Goal: Transaction & Acquisition: Purchase product/service

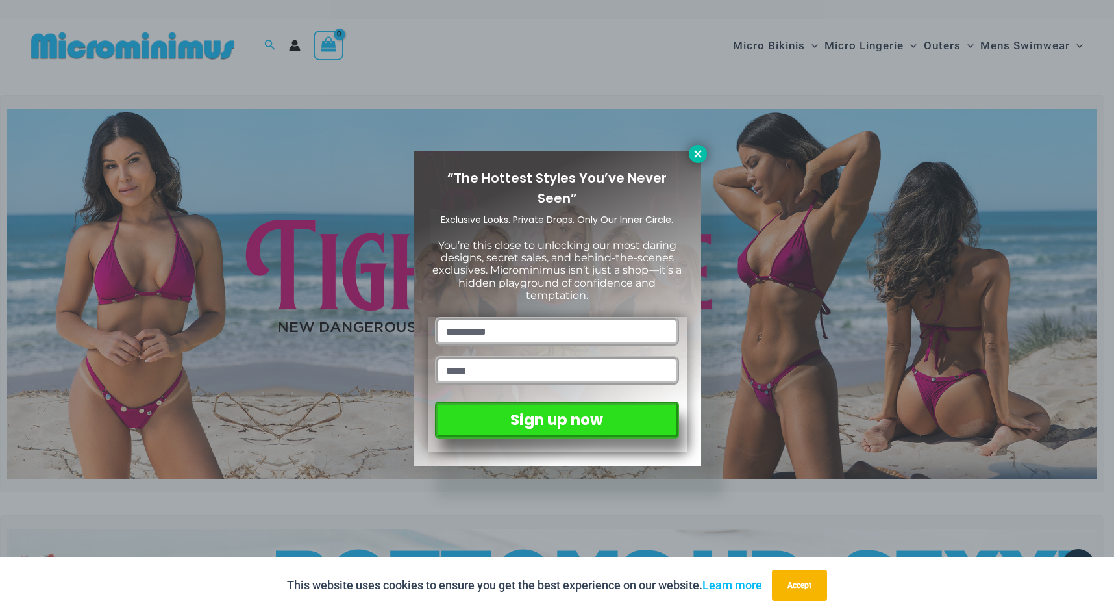
click at [699, 152] on icon at bounding box center [697, 153] width 7 height 7
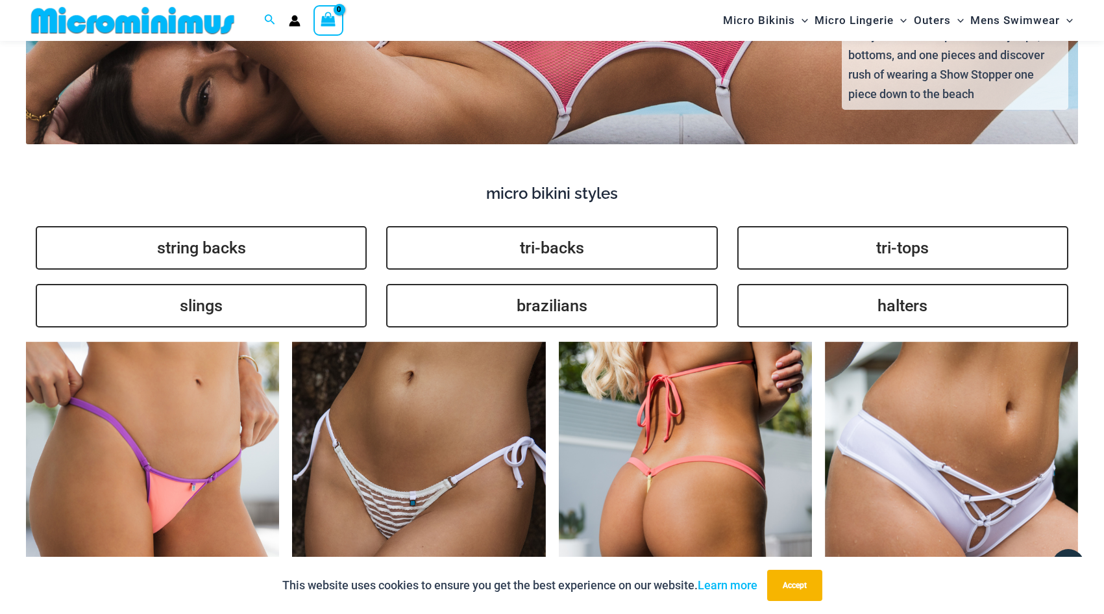
scroll to position [2976, 0]
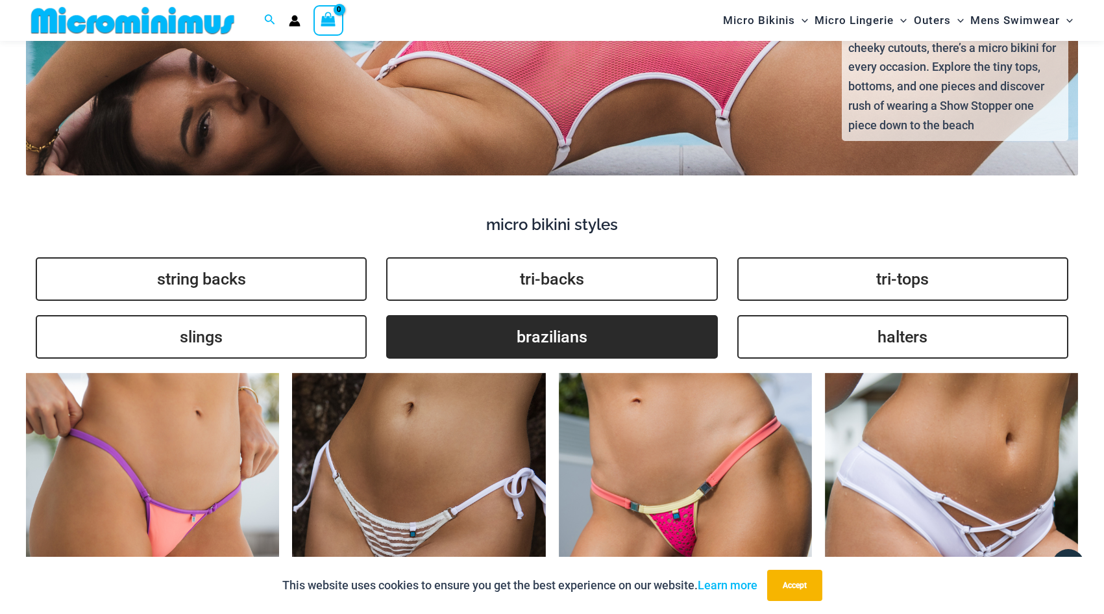
click at [538, 342] on link "brazilians" at bounding box center [551, 337] width 331 height 44
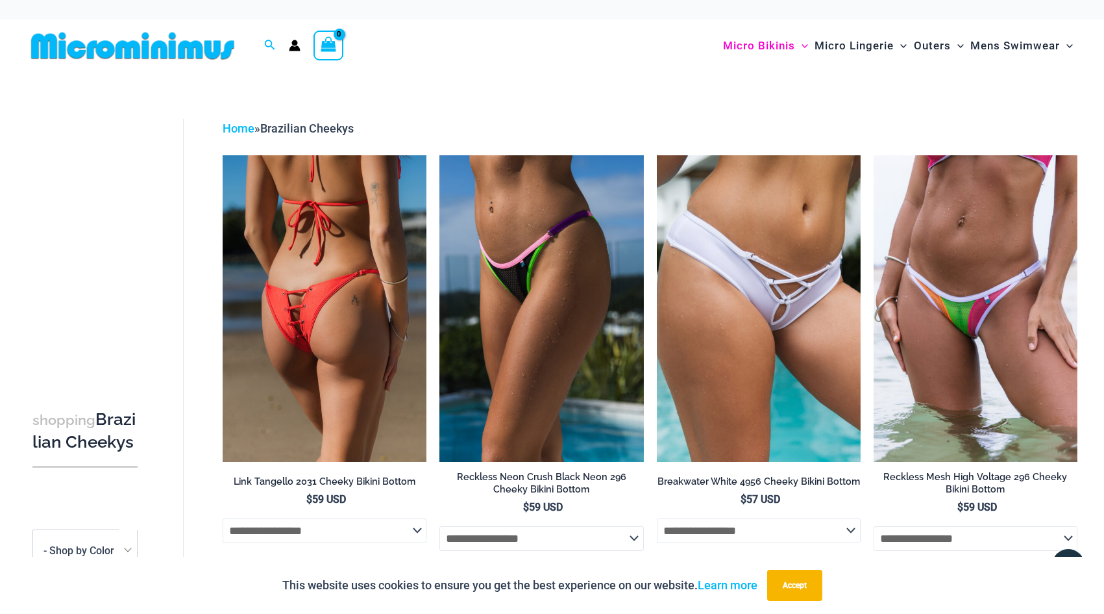
click at [340, 284] on img at bounding box center [325, 308] width 204 height 306
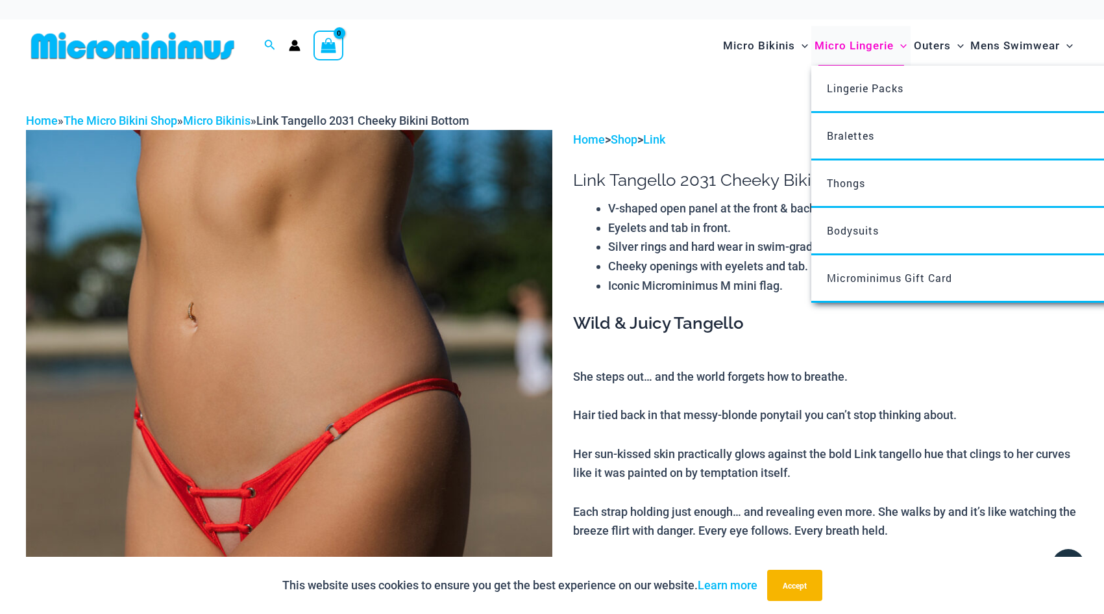
click at [858, 47] on span "Micro Lingerie" at bounding box center [854, 45] width 79 height 33
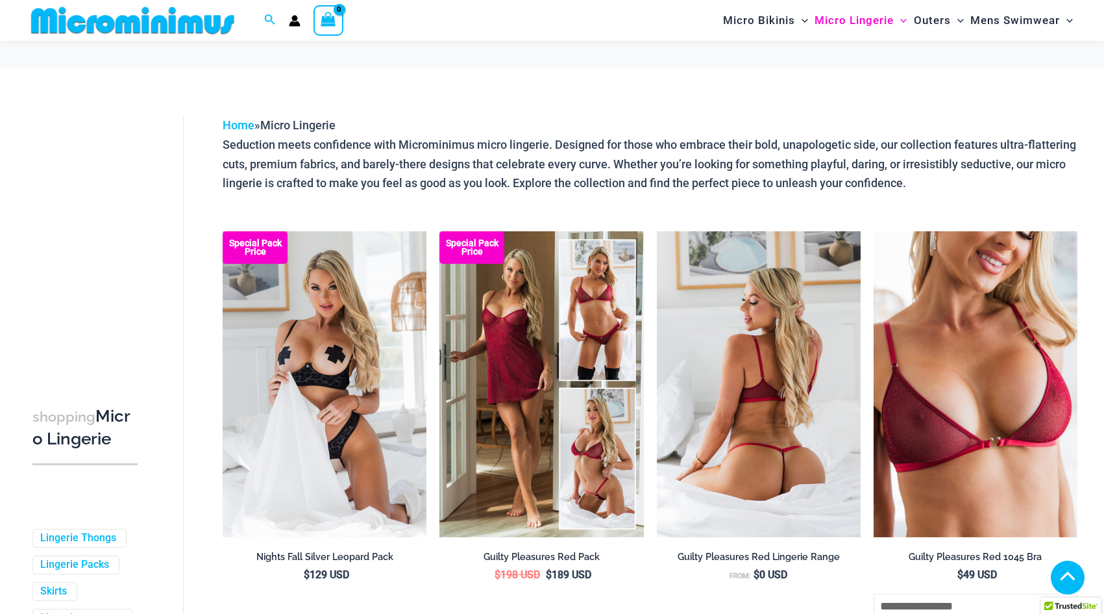
scroll to position [378, 0]
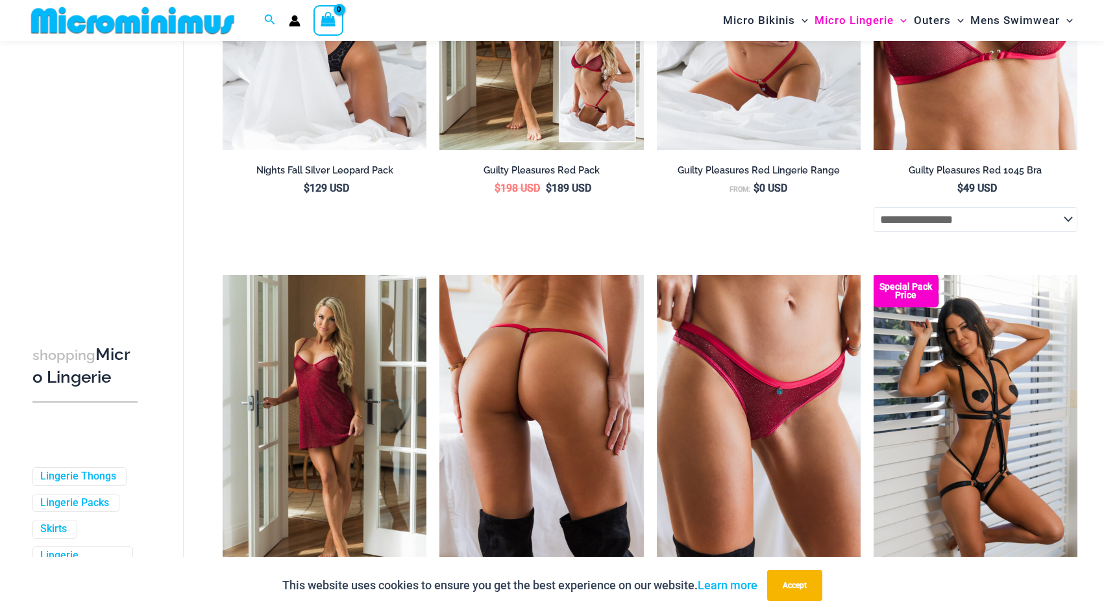
click at [567, 362] on img at bounding box center [542, 428] width 204 height 306
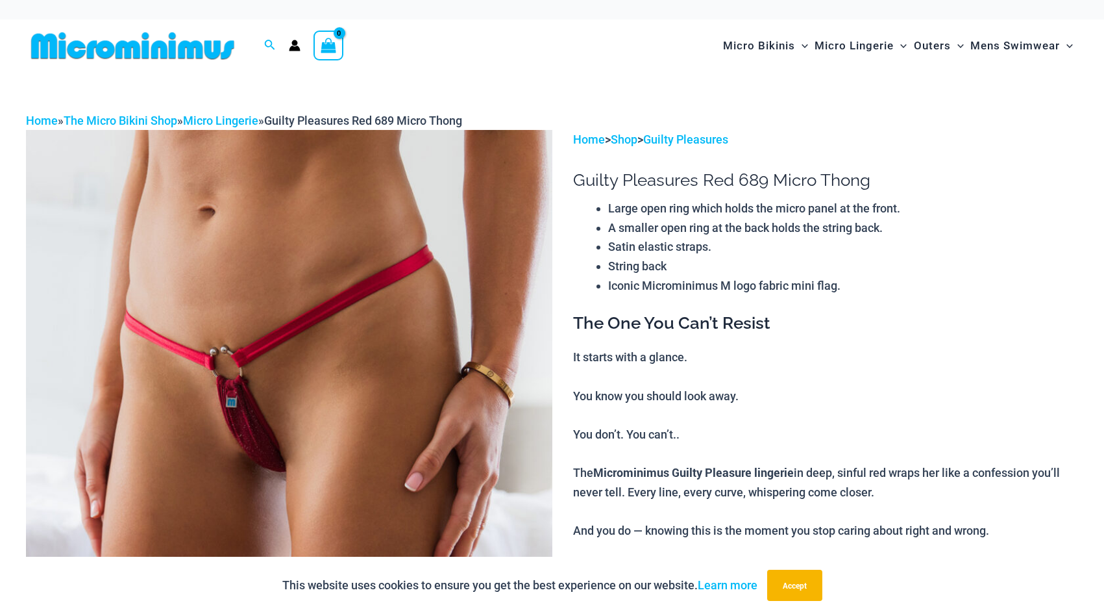
click at [419, 392] on img at bounding box center [289, 524] width 527 height 789
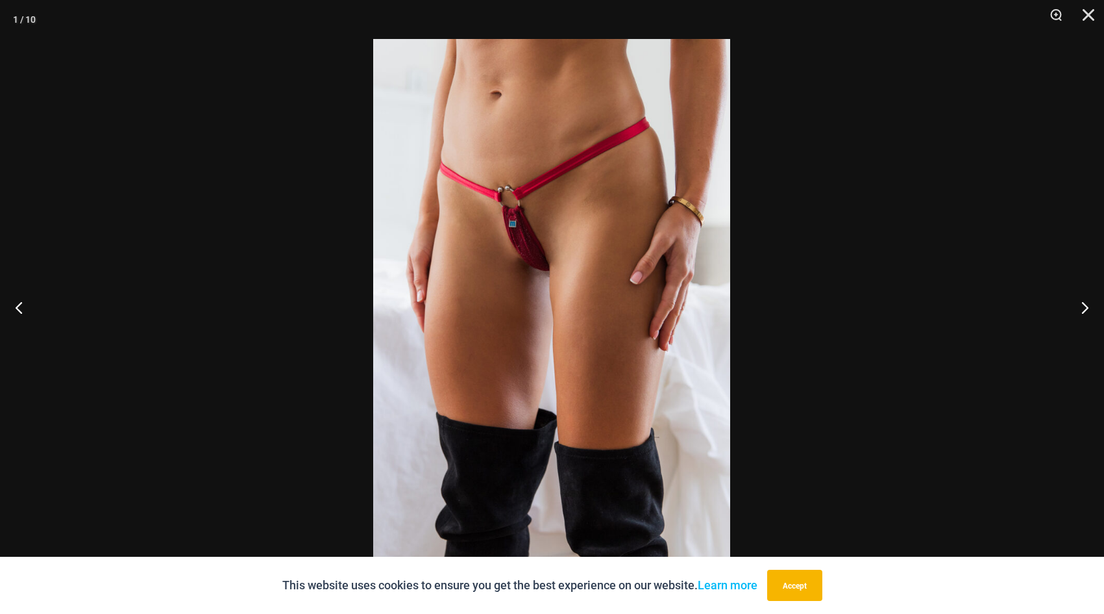
click at [421, 387] on img at bounding box center [551, 307] width 357 height 536
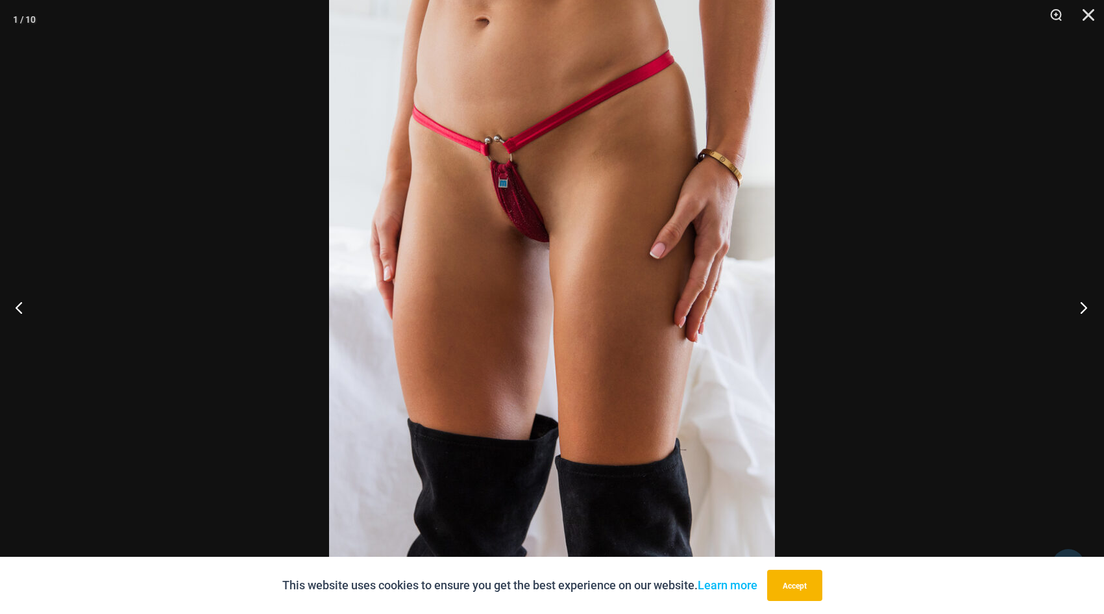
click at [1083, 309] on button "Next" at bounding box center [1080, 307] width 49 height 65
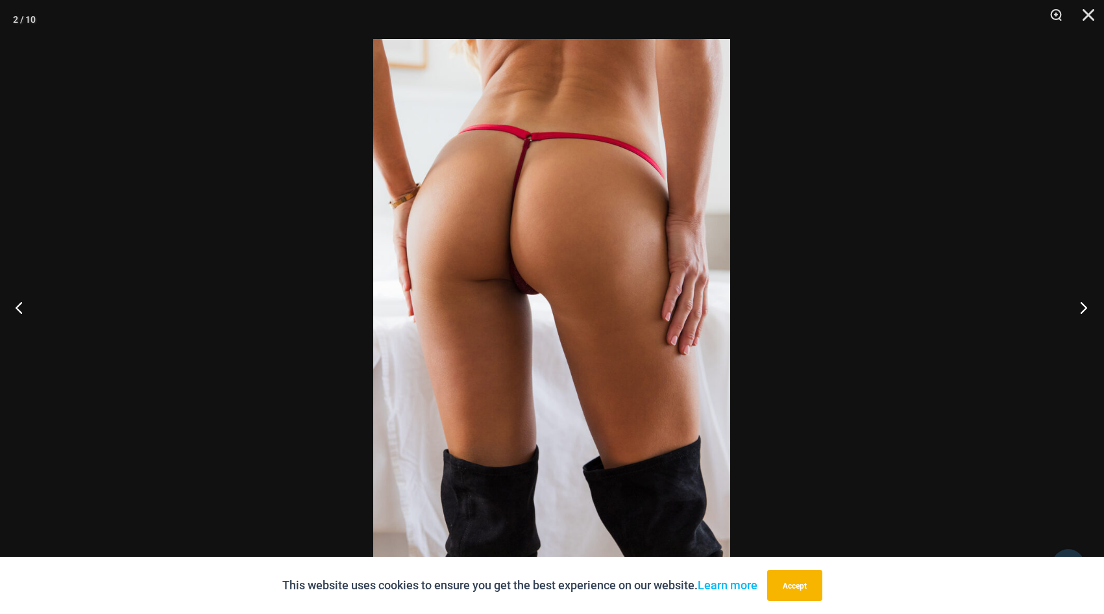
click at [1083, 309] on button "Next" at bounding box center [1080, 307] width 49 height 65
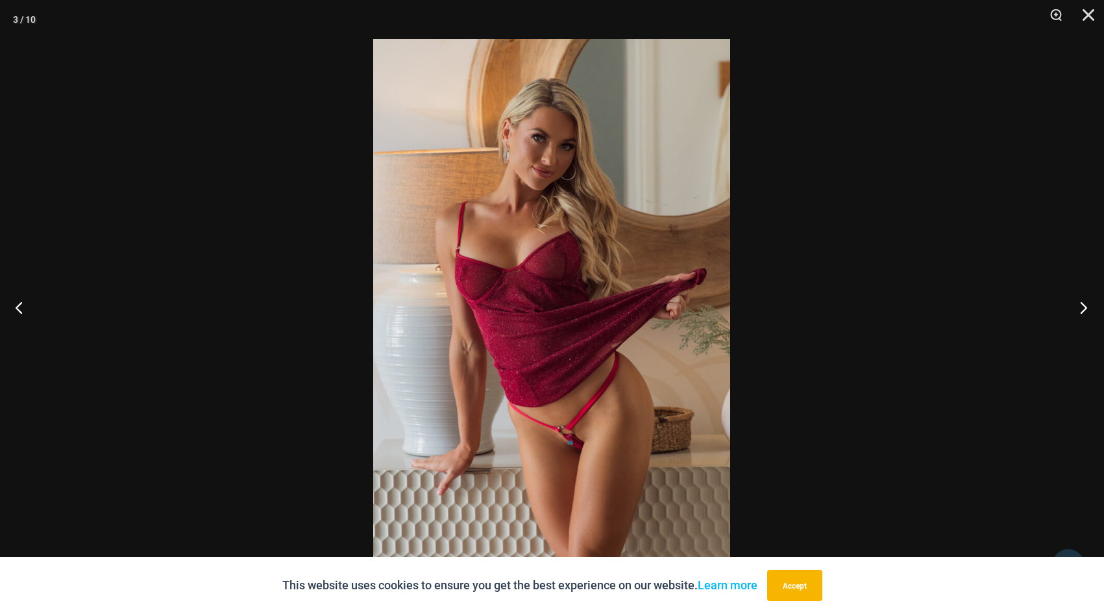
click at [1083, 309] on button "Next" at bounding box center [1080, 307] width 49 height 65
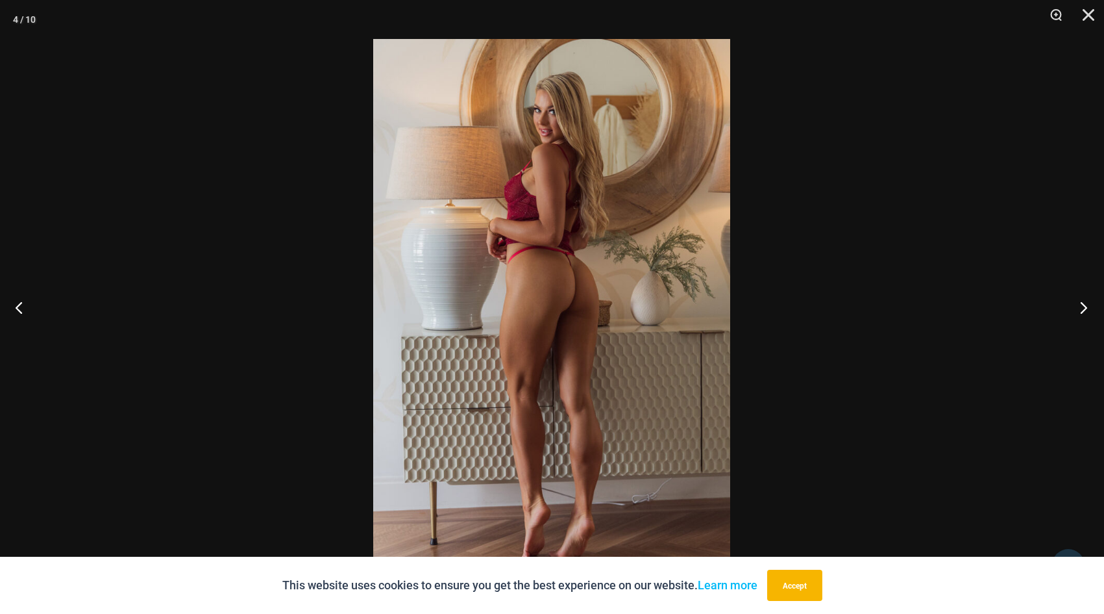
click at [1083, 309] on button "Next" at bounding box center [1080, 307] width 49 height 65
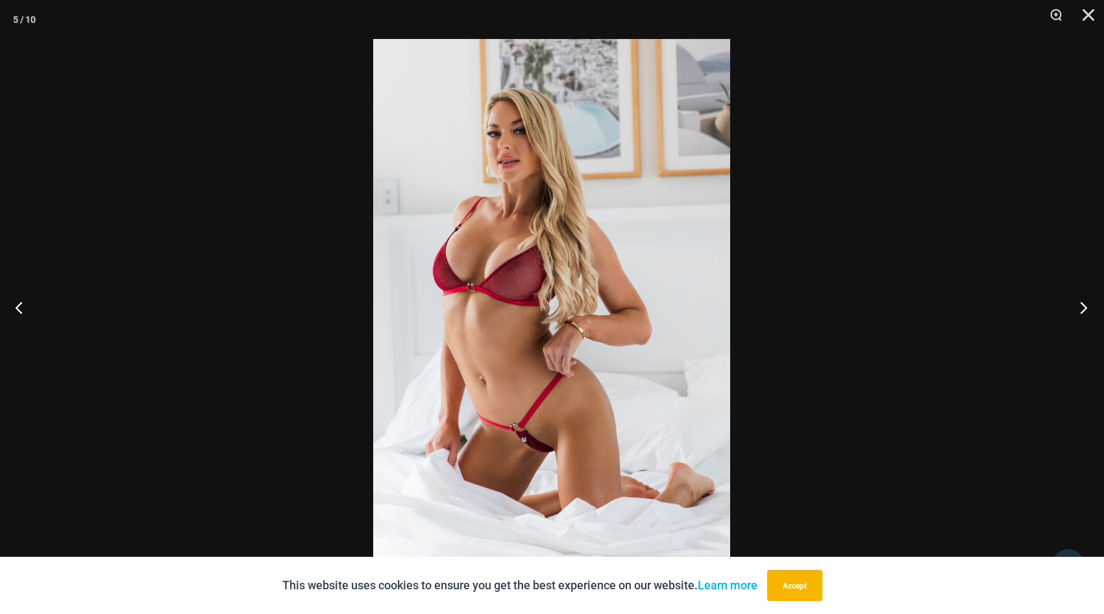
click at [1083, 309] on button "Next" at bounding box center [1080, 307] width 49 height 65
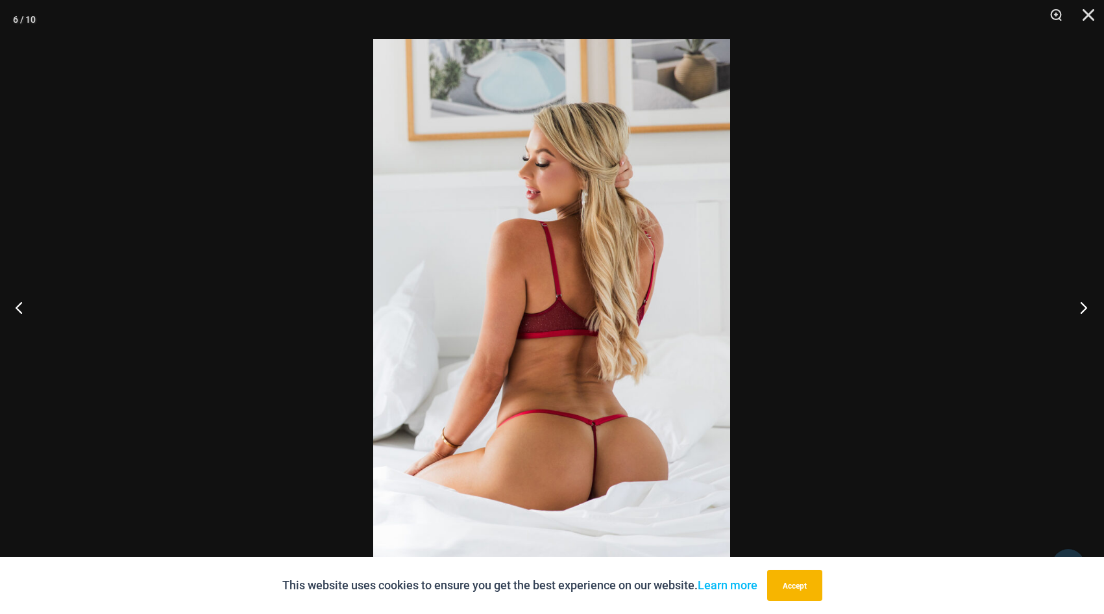
click at [1083, 309] on button "Next" at bounding box center [1080, 307] width 49 height 65
